Goal: Transaction & Acquisition: Purchase product/service

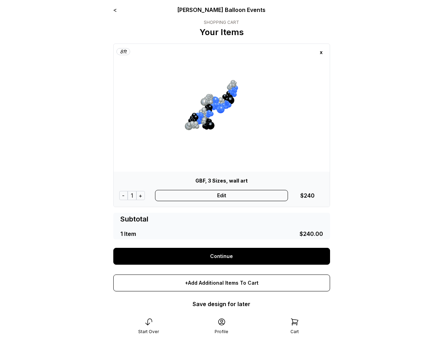
click at [321, 52] on div "x" at bounding box center [321, 52] width 11 height 11
click at [123, 195] on div "-" at bounding box center [123, 195] width 8 height 9
click at [141, 195] on div "+" at bounding box center [140, 195] width 8 height 9
click at [221, 195] on div "Edit" at bounding box center [221, 195] width 133 height 11
click at [222, 283] on div "+Add Additional Items To Cart" at bounding box center [221, 282] width 217 height 17
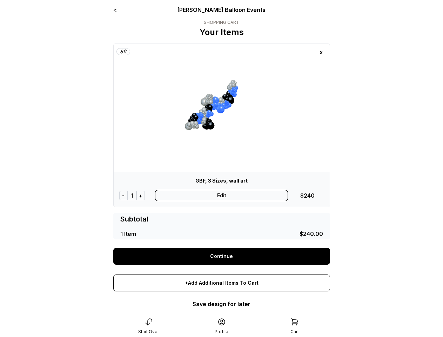
click at [149, 326] on div "Start Over" at bounding box center [148, 325] width 73 height 17
click at [222, 326] on div "Profile" at bounding box center [221, 325] width 73 height 17
click at [295, 326] on div "Cart" at bounding box center [294, 325] width 73 height 17
